Goal: Transaction & Acquisition: Subscribe to service/newsletter

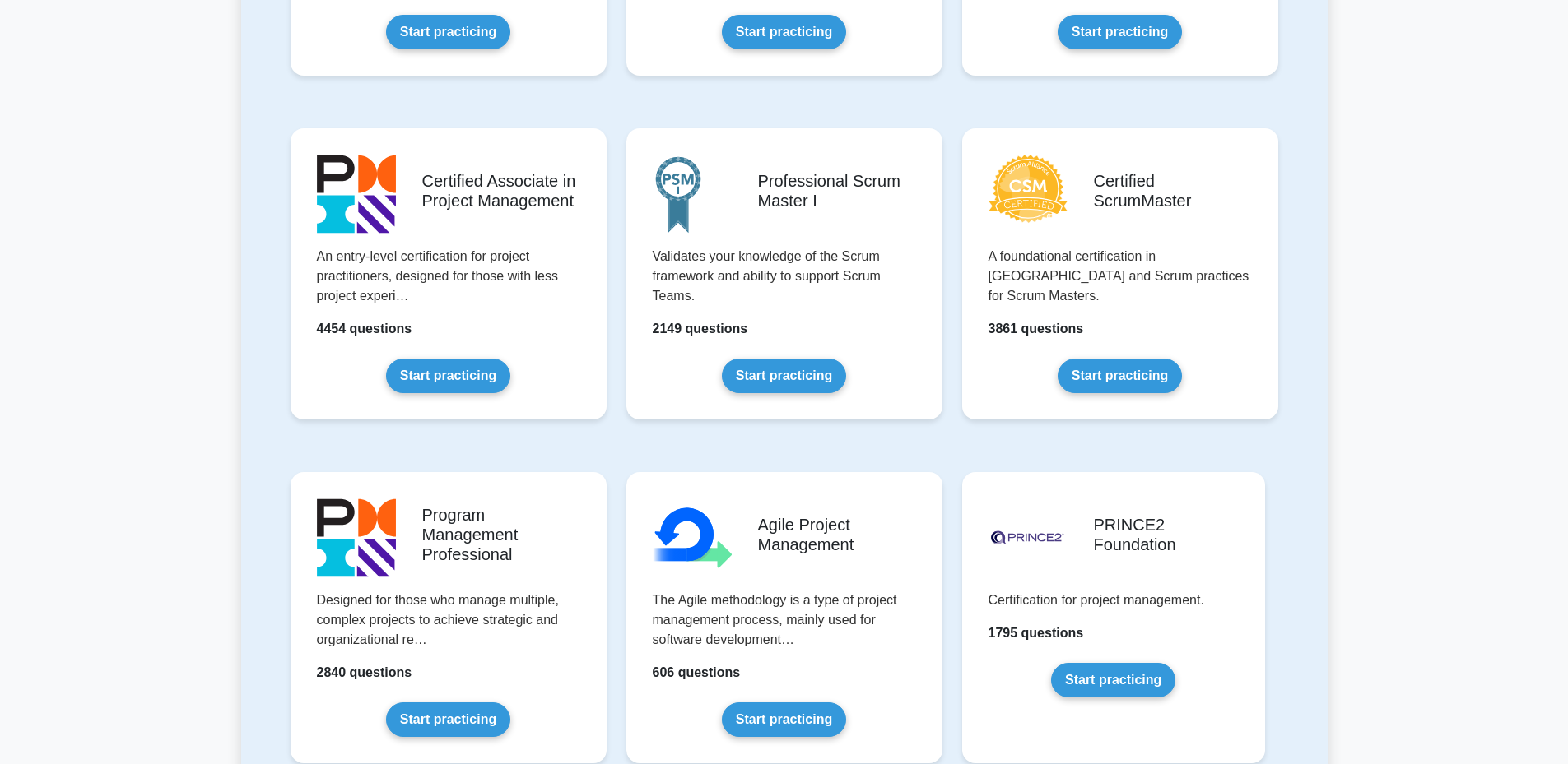
scroll to position [603, 0]
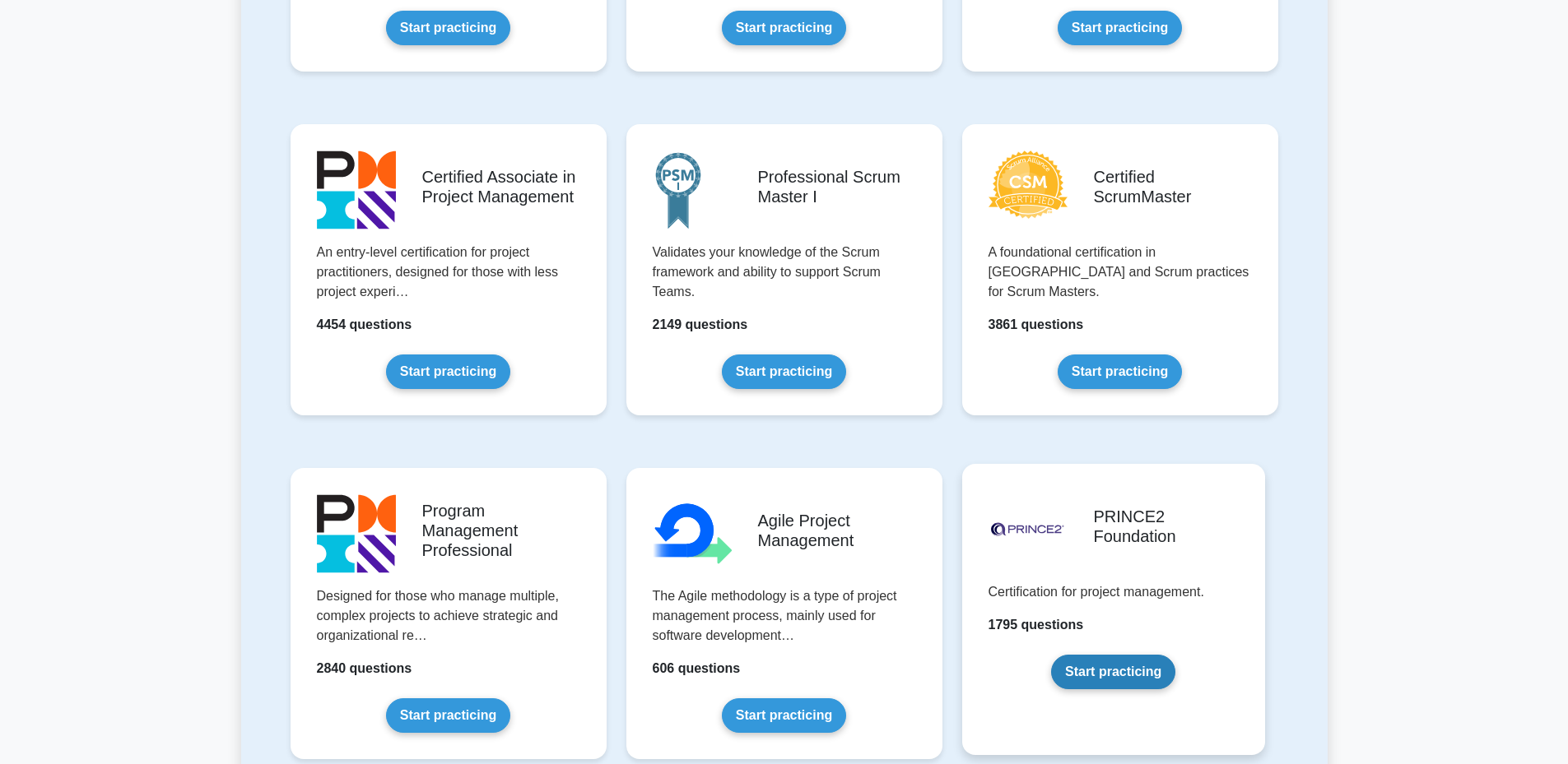
click at [1106, 660] on link "Start practicing" at bounding box center [1113, 671] width 124 height 35
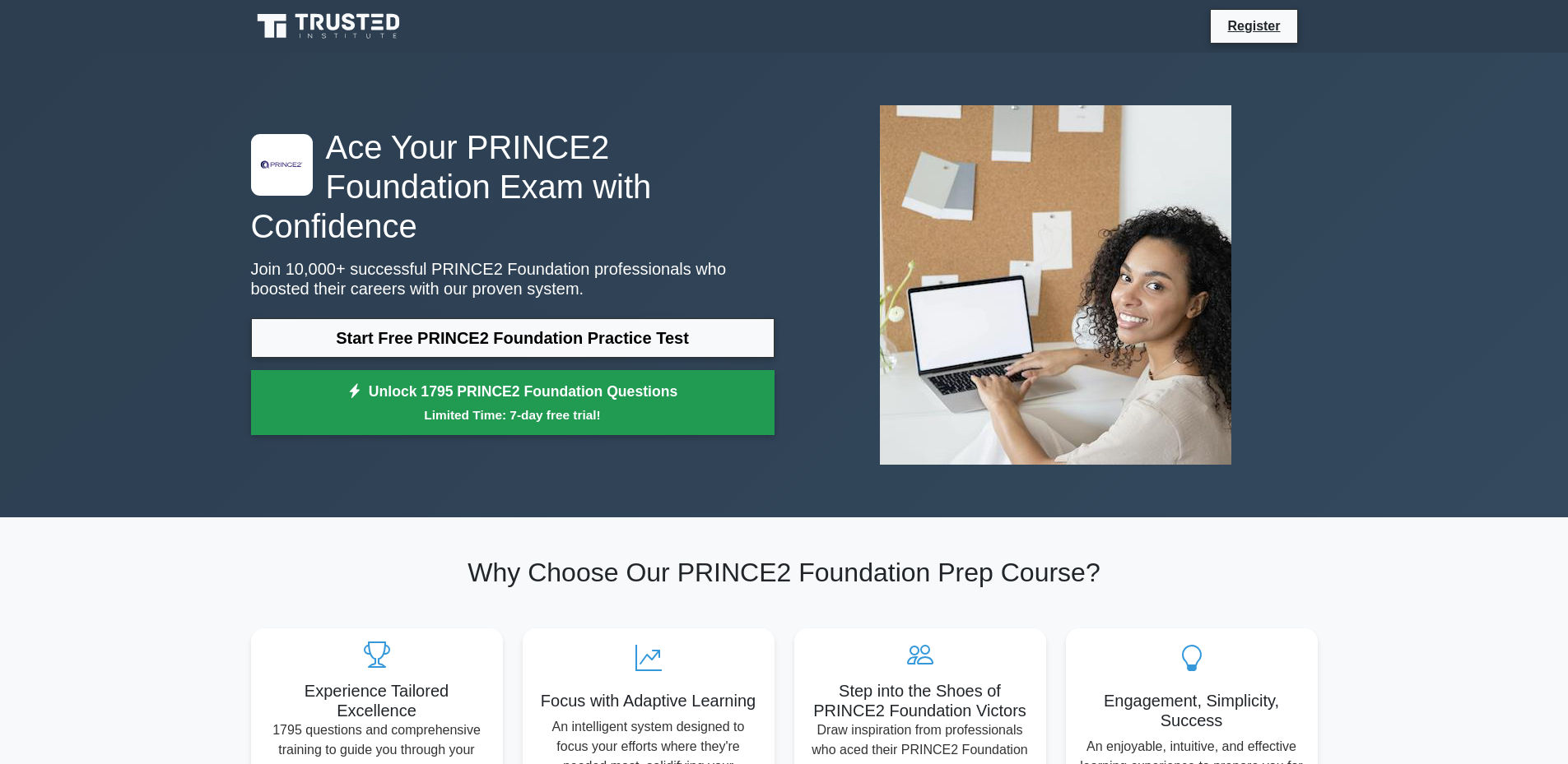
click at [507, 370] on link "Unlock 1795 PRINCE2 Foundation Questions Limited Time: 7-day free trial!" at bounding box center [512, 402] width 524 height 66
